Goal: Task Accomplishment & Management: Complete application form

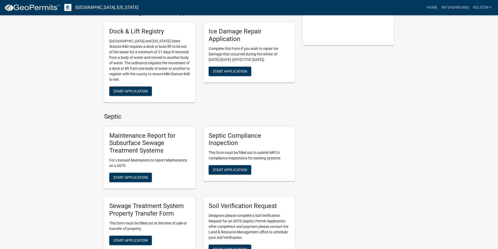
scroll to position [131, 0]
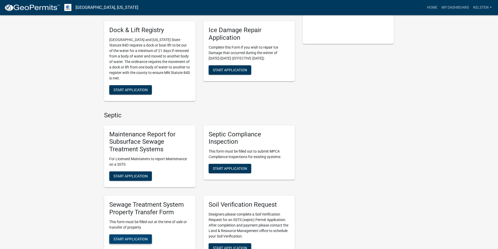
click at [128, 237] on span "Start Application" at bounding box center [131, 239] width 34 height 4
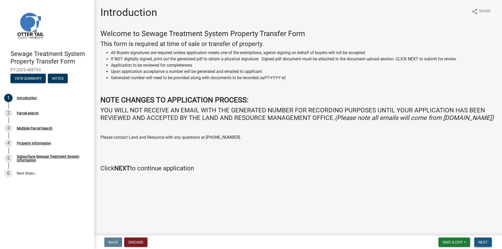
click at [490, 240] on button "Next" at bounding box center [484, 242] width 18 height 9
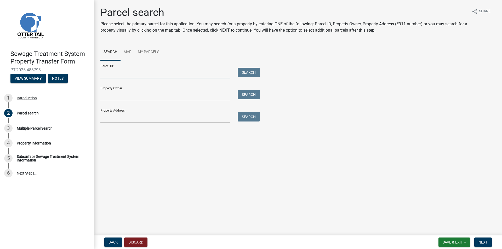
click at [161, 72] on input "Parcel ID:" at bounding box center [165, 73] width 130 height 11
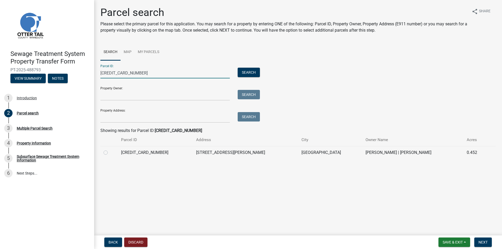
type input "[CREDIT_CARD_NUMBER]"
click at [169, 154] on td "[CREDIT_CARD_NUMBER]" at bounding box center [155, 152] width 75 height 13
click at [165, 152] on td "[CREDIT_CARD_NUMBER]" at bounding box center [155, 152] width 75 height 13
click at [110, 150] on label at bounding box center [110, 150] width 0 height 0
click at [110, 151] on input "radio" at bounding box center [111, 151] width 3 height 3
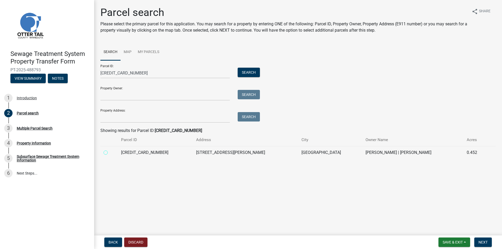
radio input "true"
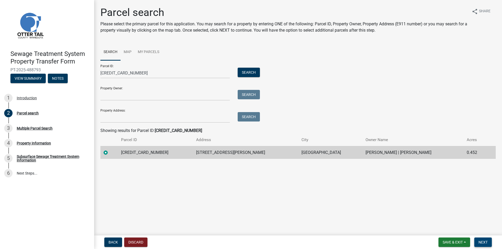
click at [480, 241] on span "Next" at bounding box center [483, 242] width 9 height 4
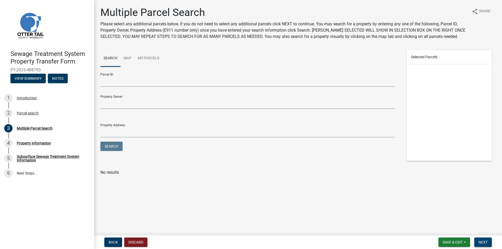
click at [489, 245] on button "Next" at bounding box center [484, 242] width 18 height 9
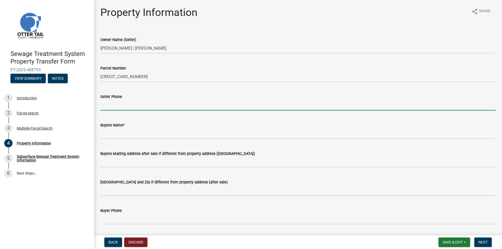
click at [115, 104] on input "Seller Phone" at bounding box center [298, 105] width 396 height 11
type input "2182820014"
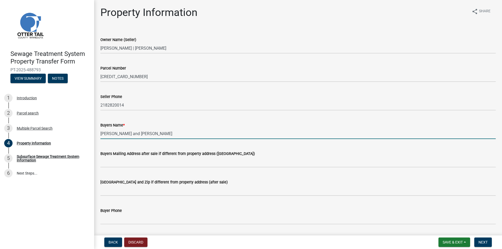
type input "[PERSON_NAME] and [PERSON_NAME]"
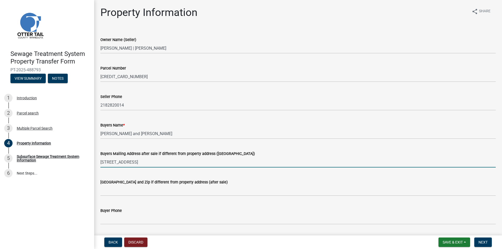
type input "[STREET_ADDRESS]"
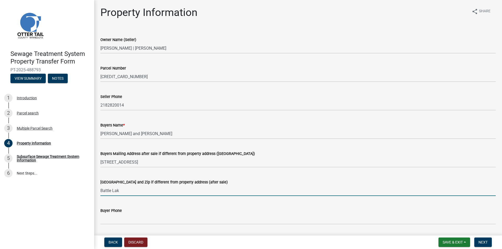
type input "[GEOGRAPHIC_DATA]"
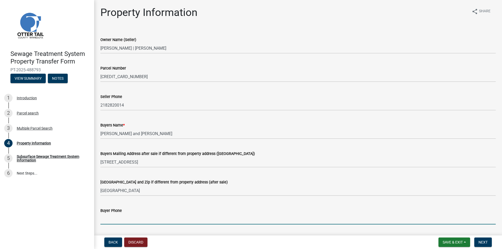
scroll to position [126, 0]
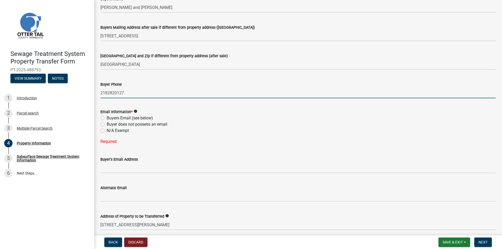
type input "2182820127"
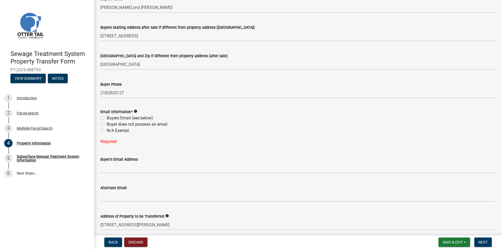
click at [123, 117] on label "Buyers Email (see below)" at bounding box center [130, 118] width 46 height 6
click at [110, 117] on input "Buyers Email (see below)" at bounding box center [108, 116] width 3 height 3
radio input "true"
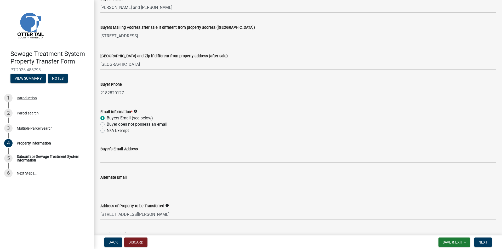
click at [133, 152] on div "Buyer's Email Address" at bounding box center [298, 149] width 396 height 6
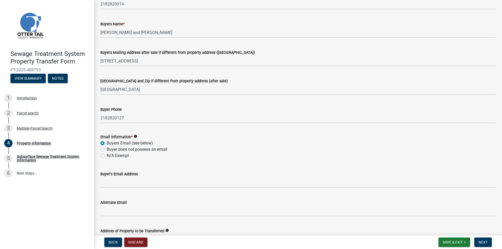
click at [132, 155] on wm-data-entity-input-list "Owner Name (Seller) [PERSON_NAME] | [PERSON_NAME] Parcel Number [CREDIT_CARD_NU…" at bounding box center [298, 131] width 396 height 407
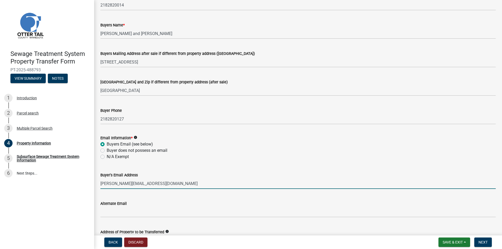
type input "[PERSON_NAME][EMAIL_ADDRESS][DOMAIN_NAME]"
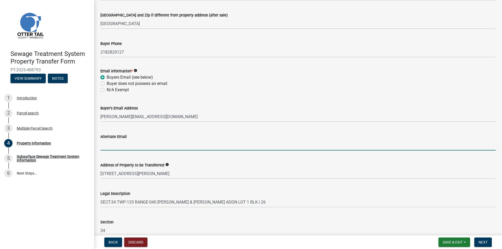
scroll to position [223, 0]
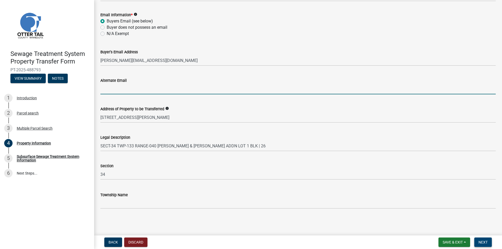
click at [485, 242] on span "Next" at bounding box center [483, 242] width 9 height 4
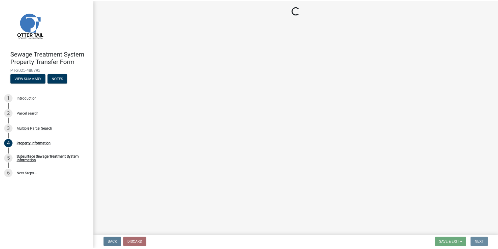
scroll to position [0, 0]
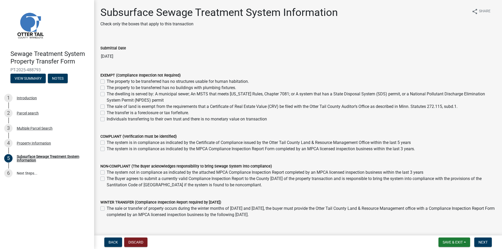
click at [198, 97] on label "The dwelling is served by: A municipal sewer; An MSTS that meets [US_STATE] Rul…" at bounding box center [301, 97] width 389 height 13
click at [110, 94] on input "The dwelling is served by: A municipal sewer; An MSTS that meets [US_STATE] Rul…" at bounding box center [108, 92] width 3 height 3
checkbox input "true"
checkbox input "false"
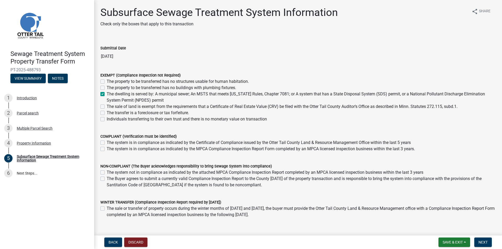
checkbox input "true"
checkbox input "false"
click at [182, 98] on label "The dwelling is served by: A municipal sewer; An MSTS that meets [US_STATE] Rul…" at bounding box center [301, 97] width 389 height 13
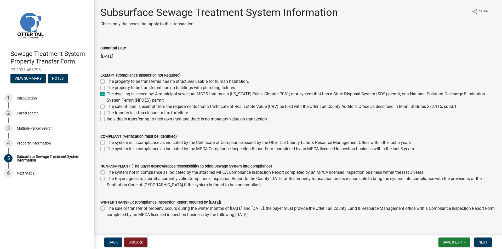
click at [110, 94] on input "The dwelling is served by: A municipal sewer; An MSTS that meets [US_STATE] Rul…" at bounding box center [108, 92] width 3 height 3
checkbox input "false"
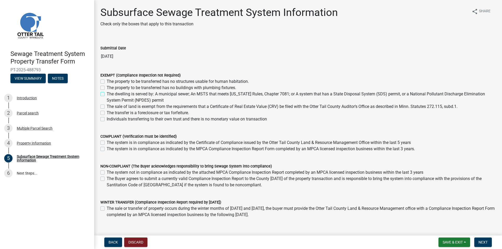
checkbox input "false"
click at [166, 81] on label "The property to be transferred has no structures usable for human habitation." at bounding box center [178, 81] width 142 height 6
click at [110, 81] on input "The property to be transferred has no structures usable for human habitation." at bounding box center [108, 79] width 3 height 3
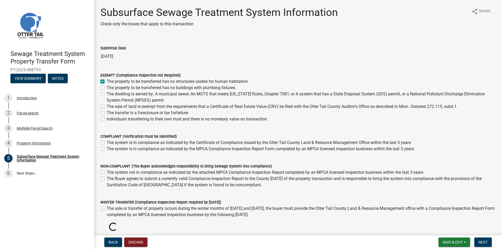
checkbox input "true"
checkbox input "false"
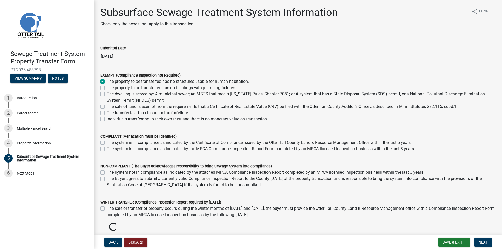
checkbox input "false"
click at [165, 88] on label "The property to be transferred has no buildings with plumbing fixtures." at bounding box center [172, 88] width 130 height 6
click at [110, 88] on input "The property to be transferred has no buildings with plumbing fixtures." at bounding box center [108, 86] width 3 height 3
checkbox input "true"
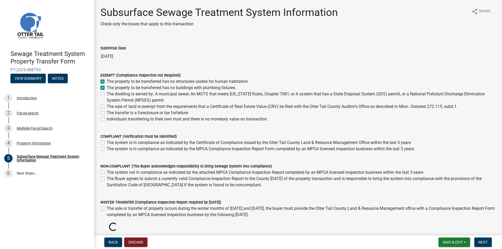
checkbox input "true"
checkbox input "false"
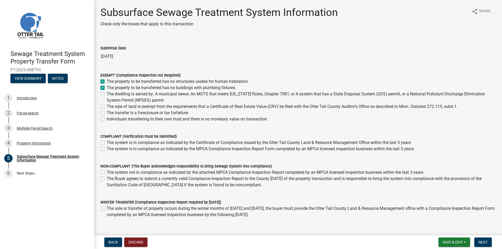
click at [137, 93] on label "The dwelling is served by: A municipal sewer; An MSTS that meets [US_STATE] Rul…" at bounding box center [301, 97] width 389 height 13
click at [110, 93] on input "The dwelling is served by: A municipal sewer; An MSTS that meets [US_STATE] Rul…" at bounding box center [108, 92] width 3 height 3
checkbox input "true"
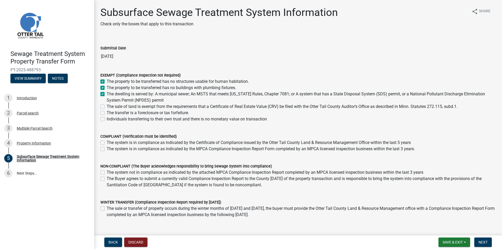
checkbox input "true"
checkbox input "false"
click at [136, 96] on label "The dwelling is served by: A municipal sewer; An MSTS that meets [US_STATE] Rul…" at bounding box center [301, 97] width 389 height 13
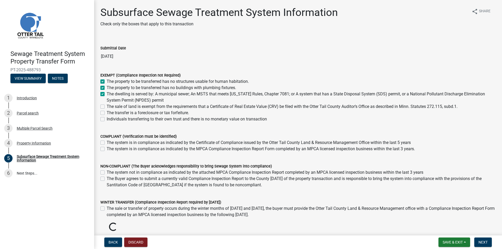
click at [110, 94] on input "The dwelling is served by: A municipal sewer; An MSTS that meets [US_STATE] Rul…" at bounding box center [108, 92] width 3 height 3
checkbox input "false"
checkbox input "true"
checkbox input "false"
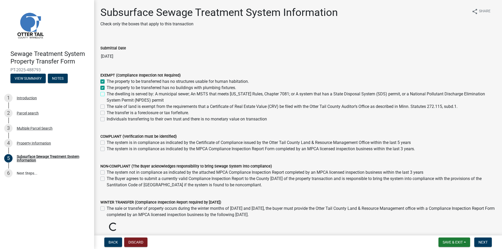
checkbox input "false"
click at [479, 243] on button "Next" at bounding box center [484, 242] width 18 height 9
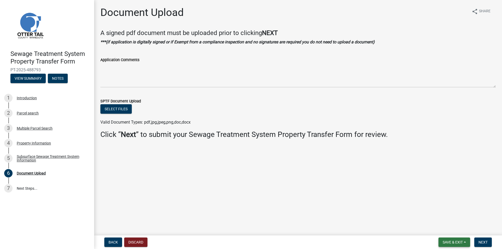
click at [453, 246] on button "Save & Exit" at bounding box center [455, 242] width 32 height 9
click at [444, 230] on button "Save & Exit" at bounding box center [450, 229] width 42 height 13
